Goal: Transaction & Acquisition: Obtain resource

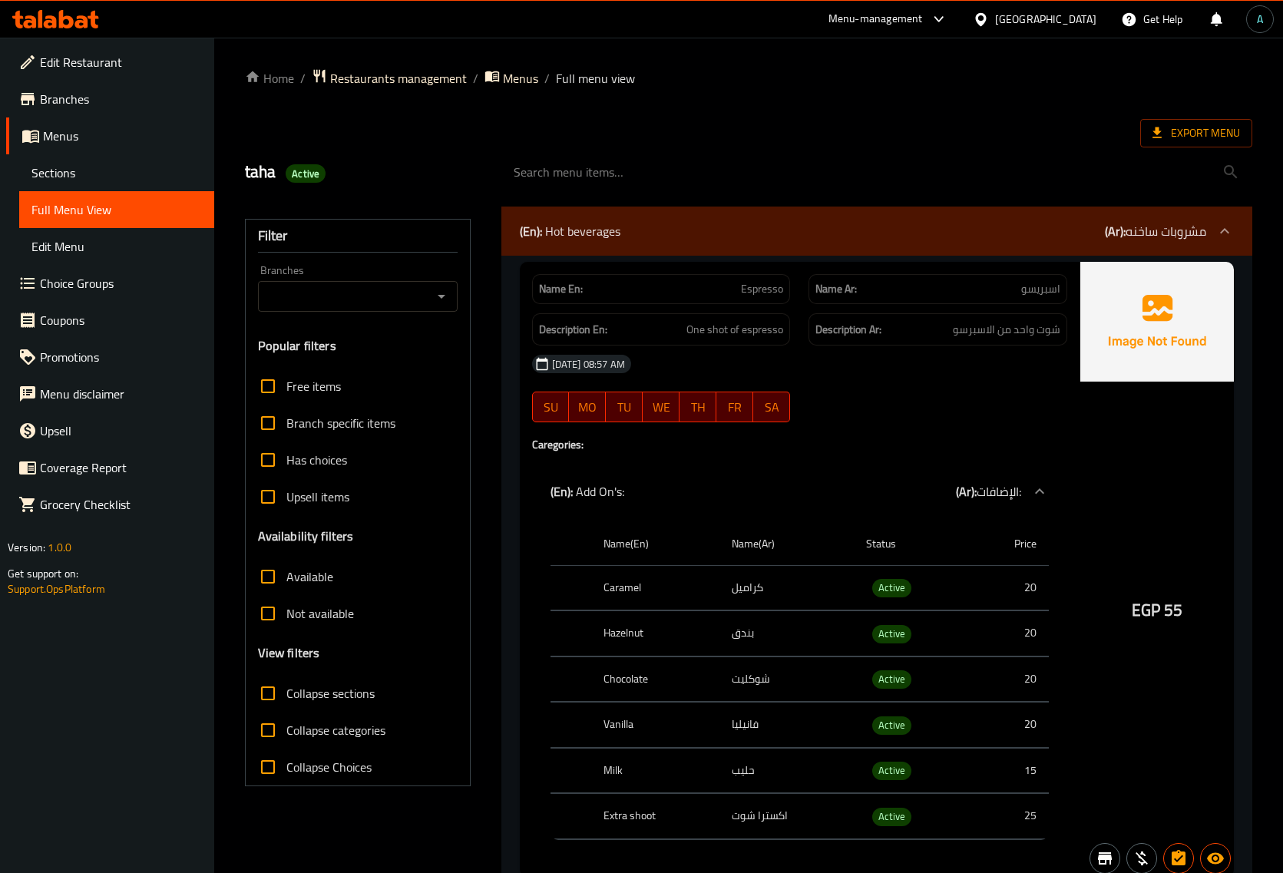
scroll to position [33825, 0]
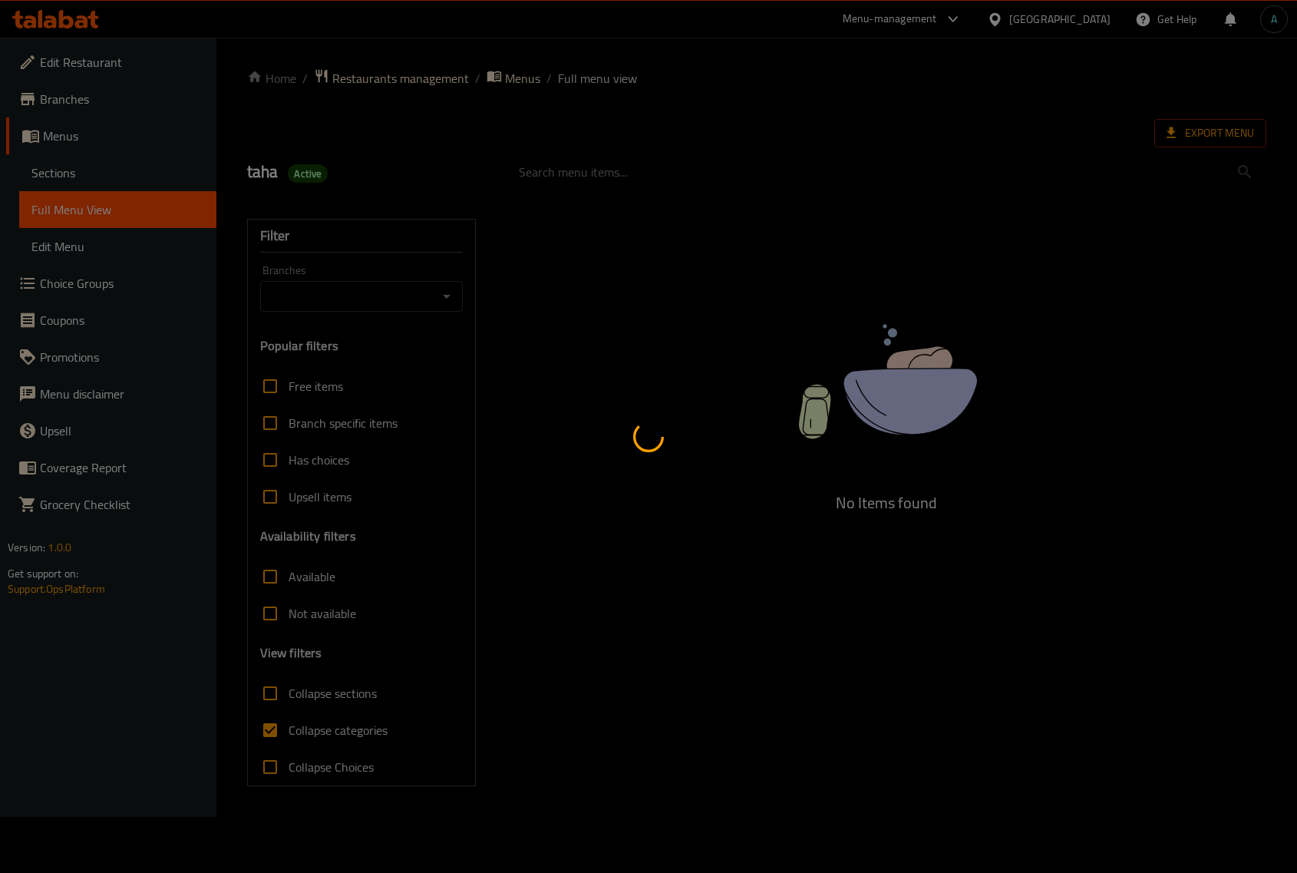
click at [346, 716] on div at bounding box center [648, 436] width 1297 height 873
click at [457, 520] on div at bounding box center [648, 436] width 1297 height 873
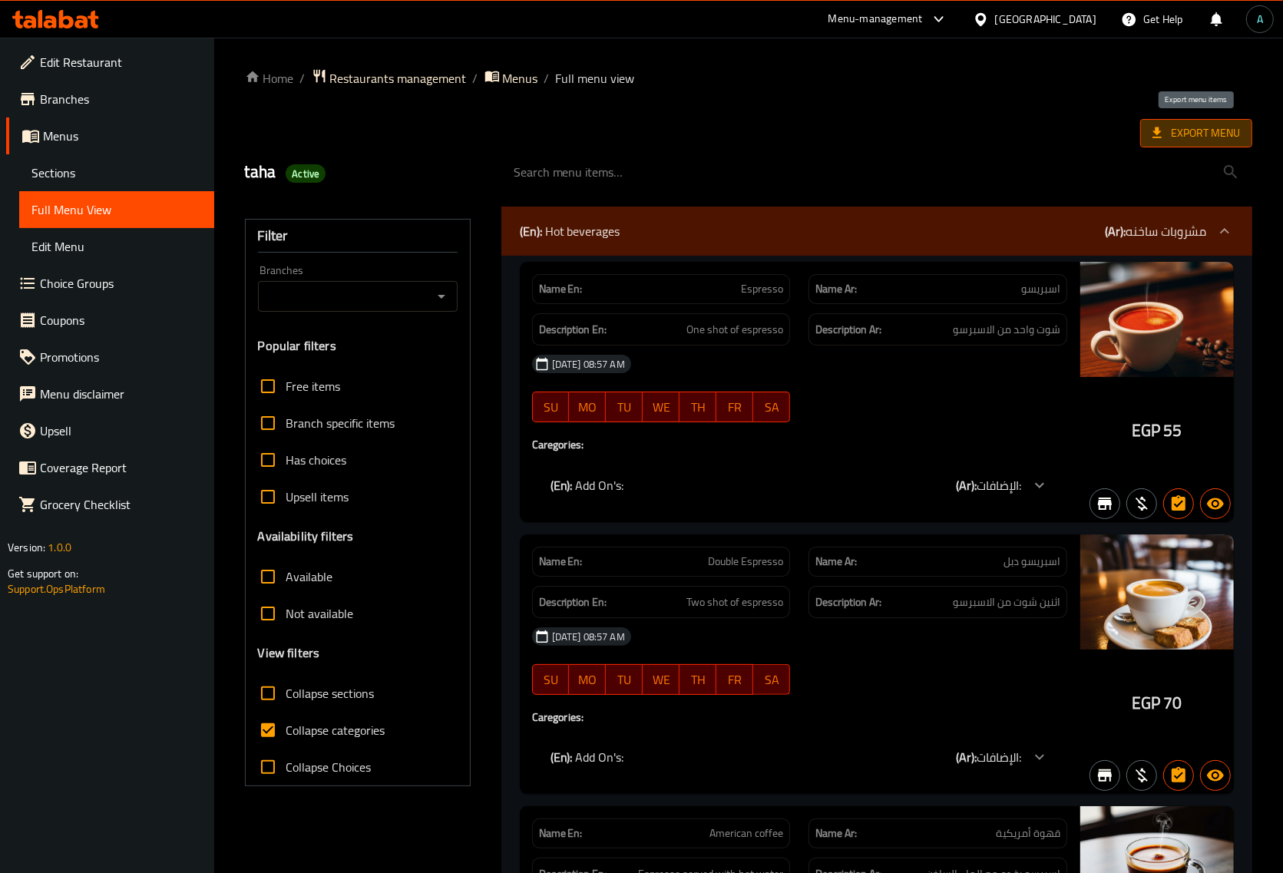
click at [1181, 135] on span "Export Menu" at bounding box center [1196, 133] width 88 height 19
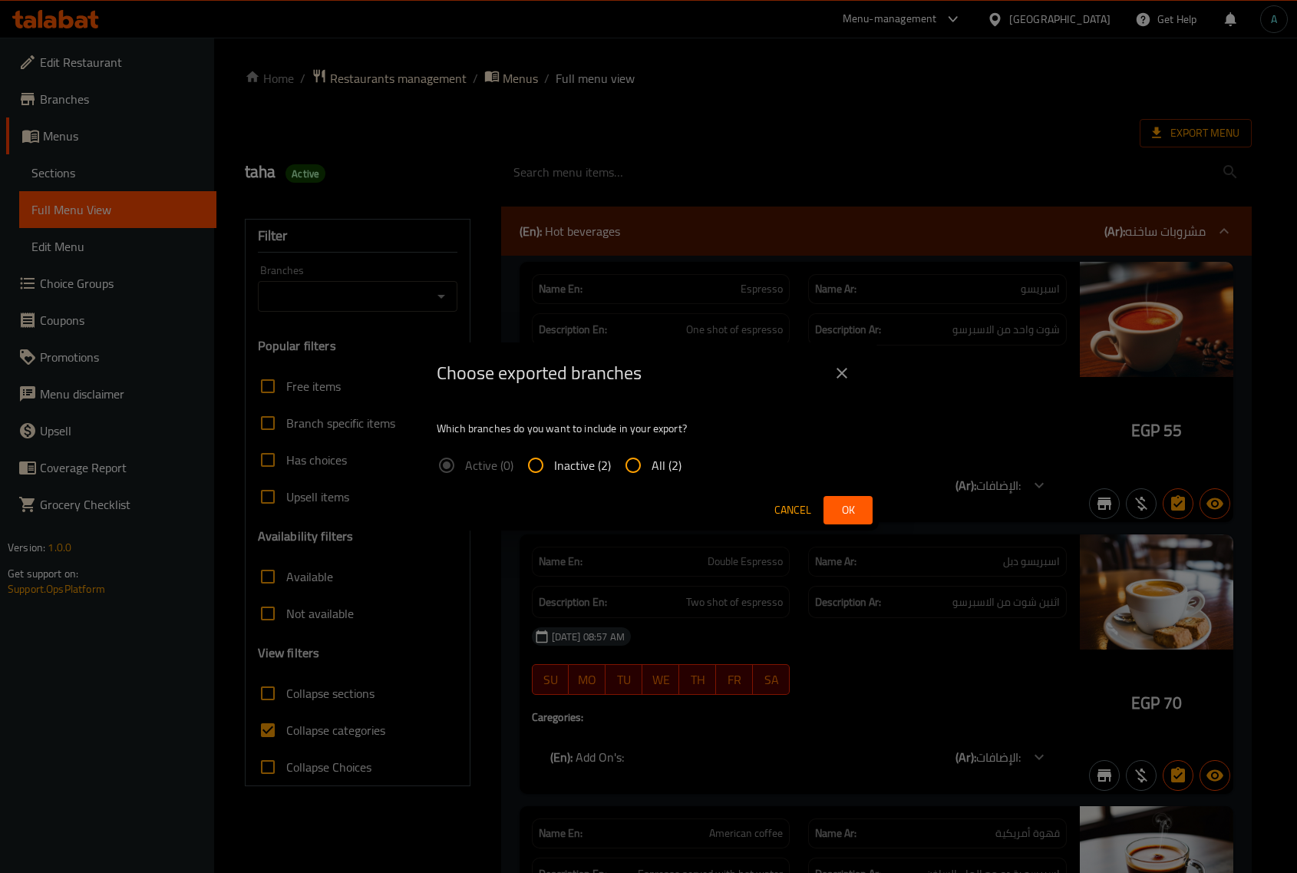
click at [652, 465] on span "All (2)" at bounding box center [667, 465] width 30 height 18
click at [650, 465] on input "All (2)" at bounding box center [633, 465] width 37 height 37
radio input "true"
click at [842, 501] on span "Ok" at bounding box center [848, 510] width 25 height 19
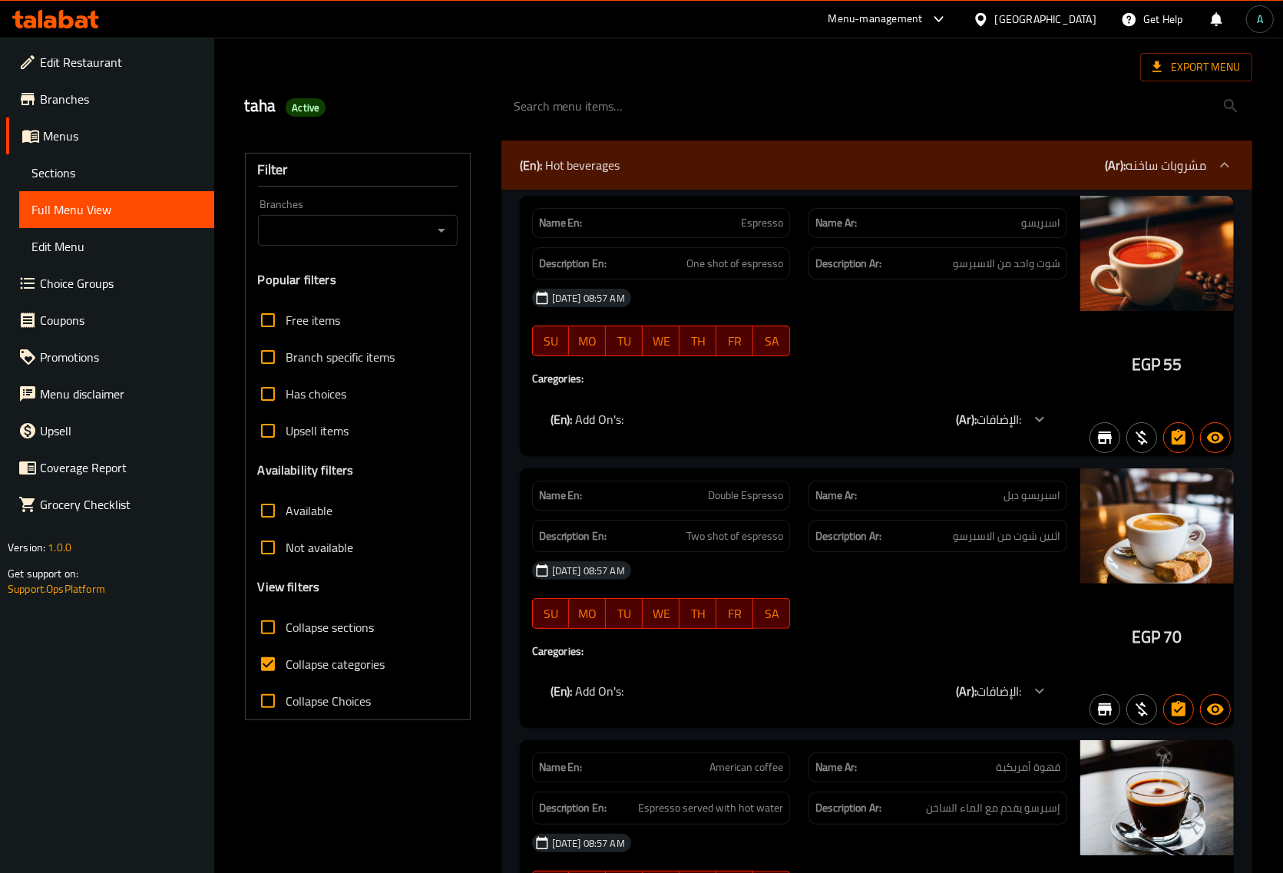
scroll to position [96, 0]
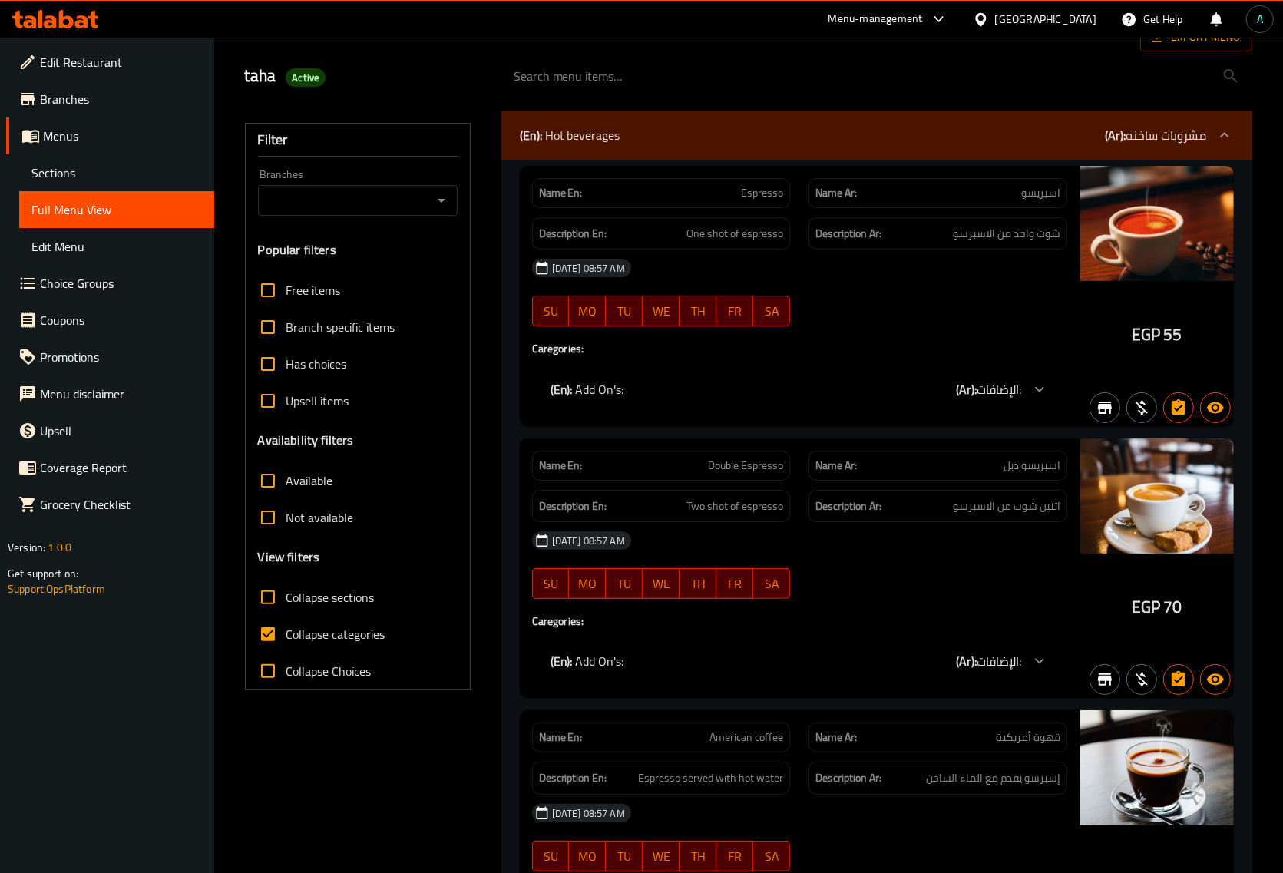
click at [313, 640] on span "Collapse categories" at bounding box center [335, 634] width 99 height 18
click at [286, 640] on input "Collapse categories" at bounding box center [268, 634] width 37 height 37
checkbox input "false"
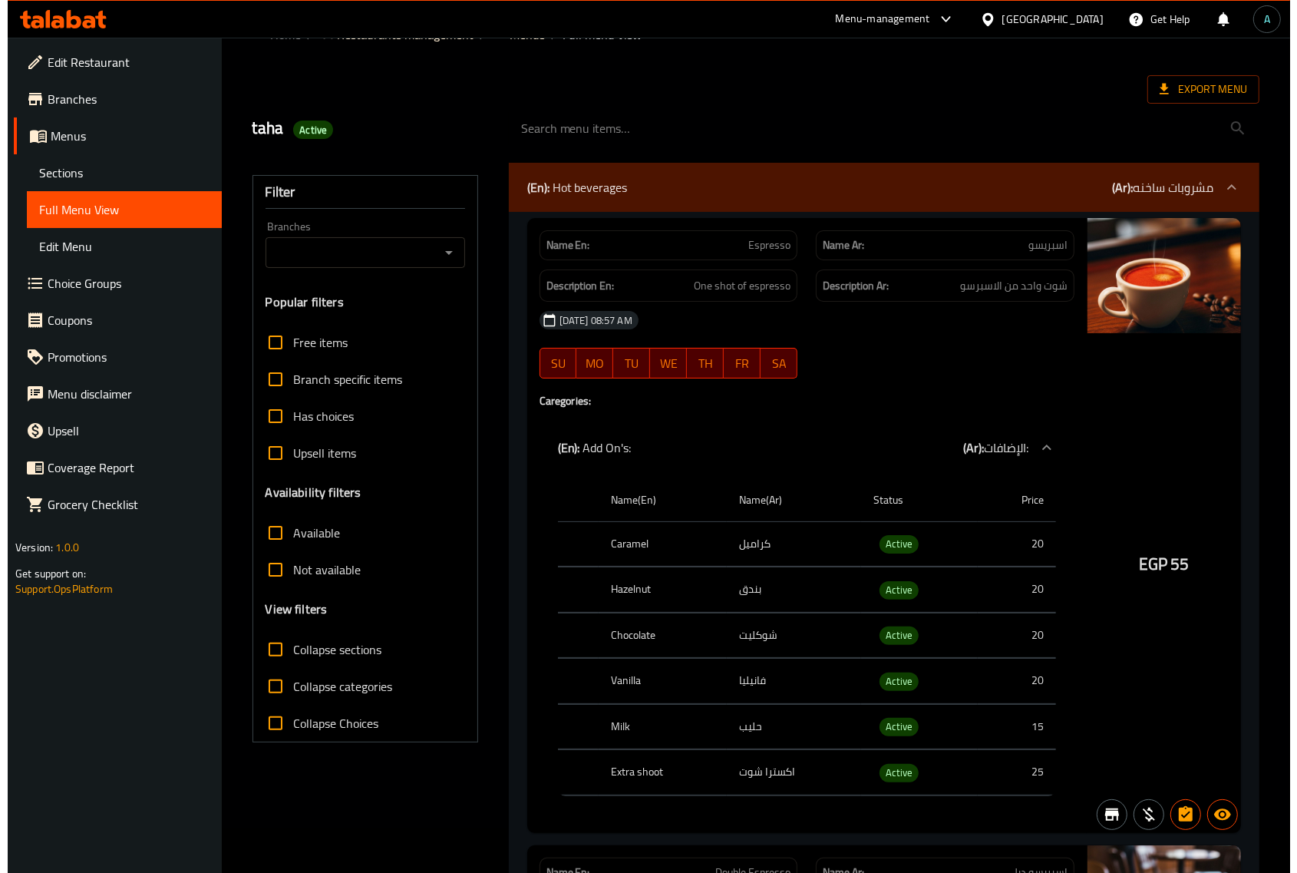
scroll to position [0, 0]
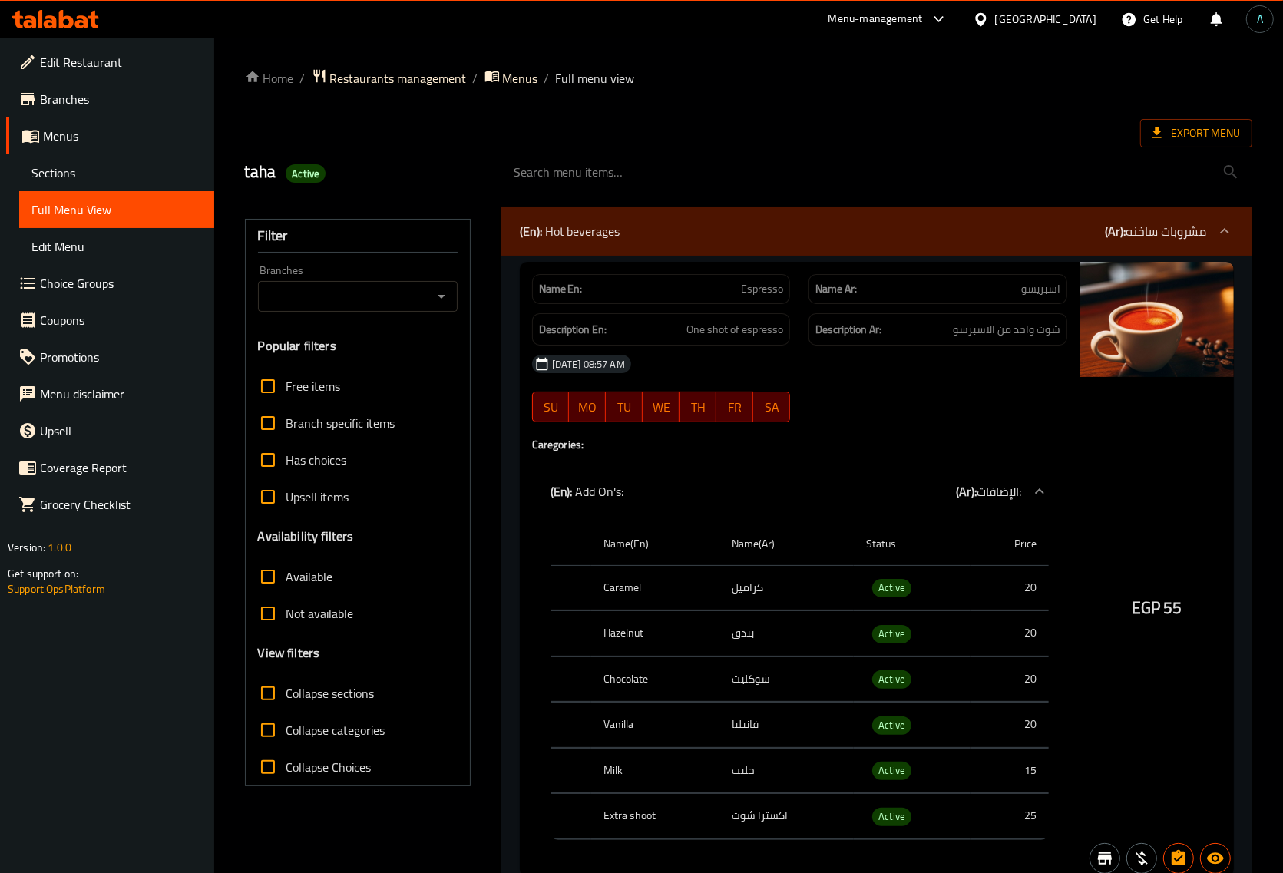
click at [887, 137] on div "Export Menu" at bounding box center [748, 133] width 1007 height 28
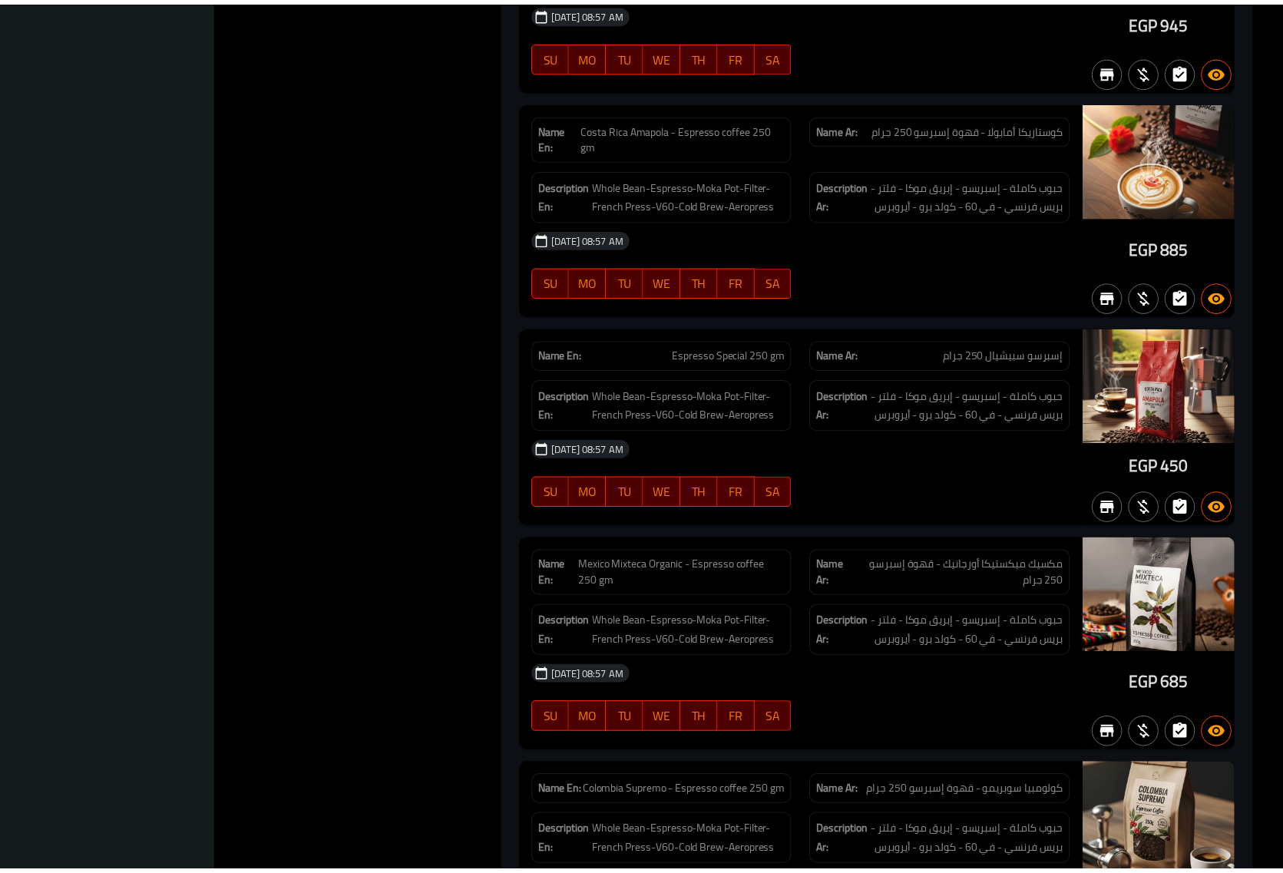
scroll to position [33603, 0]
